Goal: Task Accomplishment & Management: Use online tool/utility

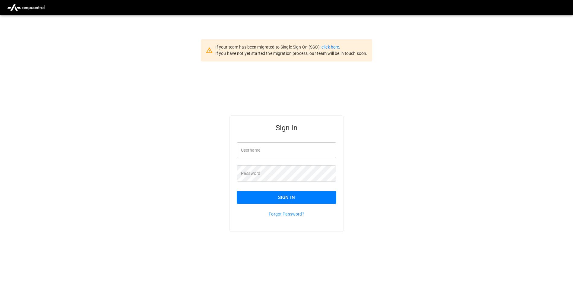
type input "**********"
click at [259, 195] on button "Sign In" at bounding box center [287, 197] width 100 height 13
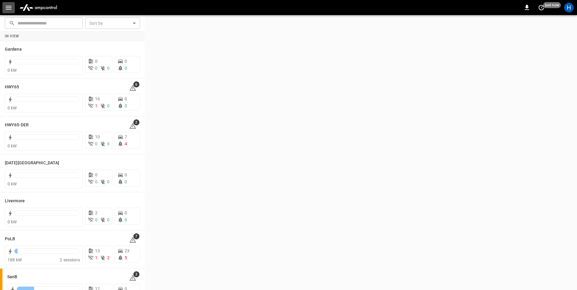
click at [7, 11] on icon "button" at bounding box center [9, 8] width 8 height 8
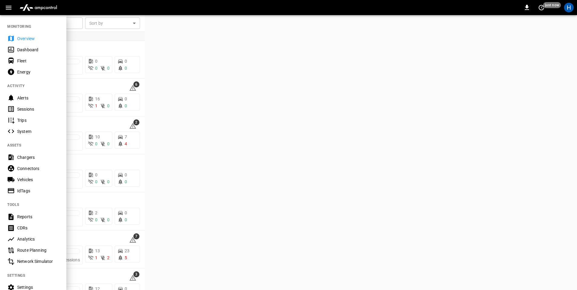
click at [26, 49] on div "Dashboard" at bounding box center [38, 50] width 42 height 6
